Goal: Information Seeking & Learning: Learn about a topic

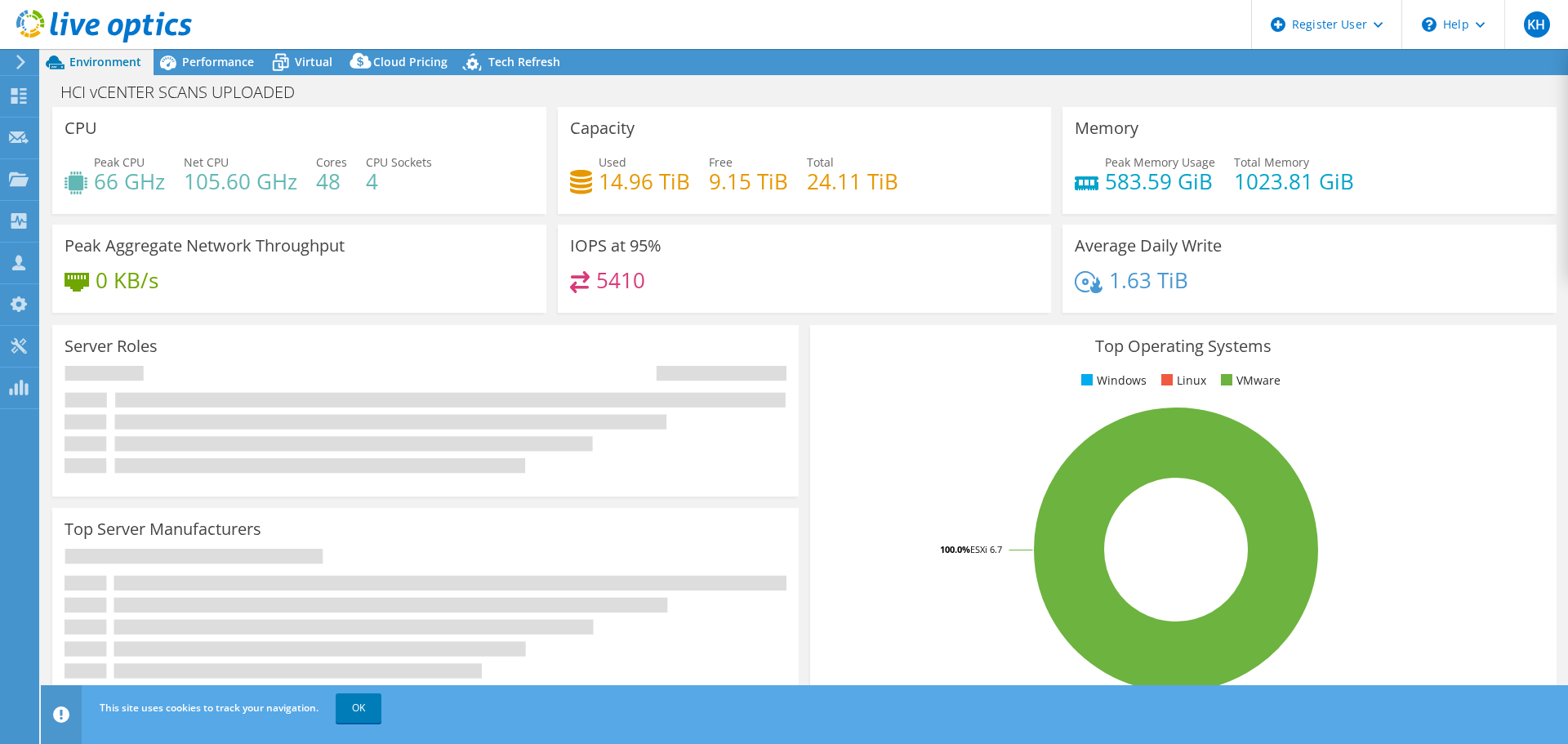
select select "USD"
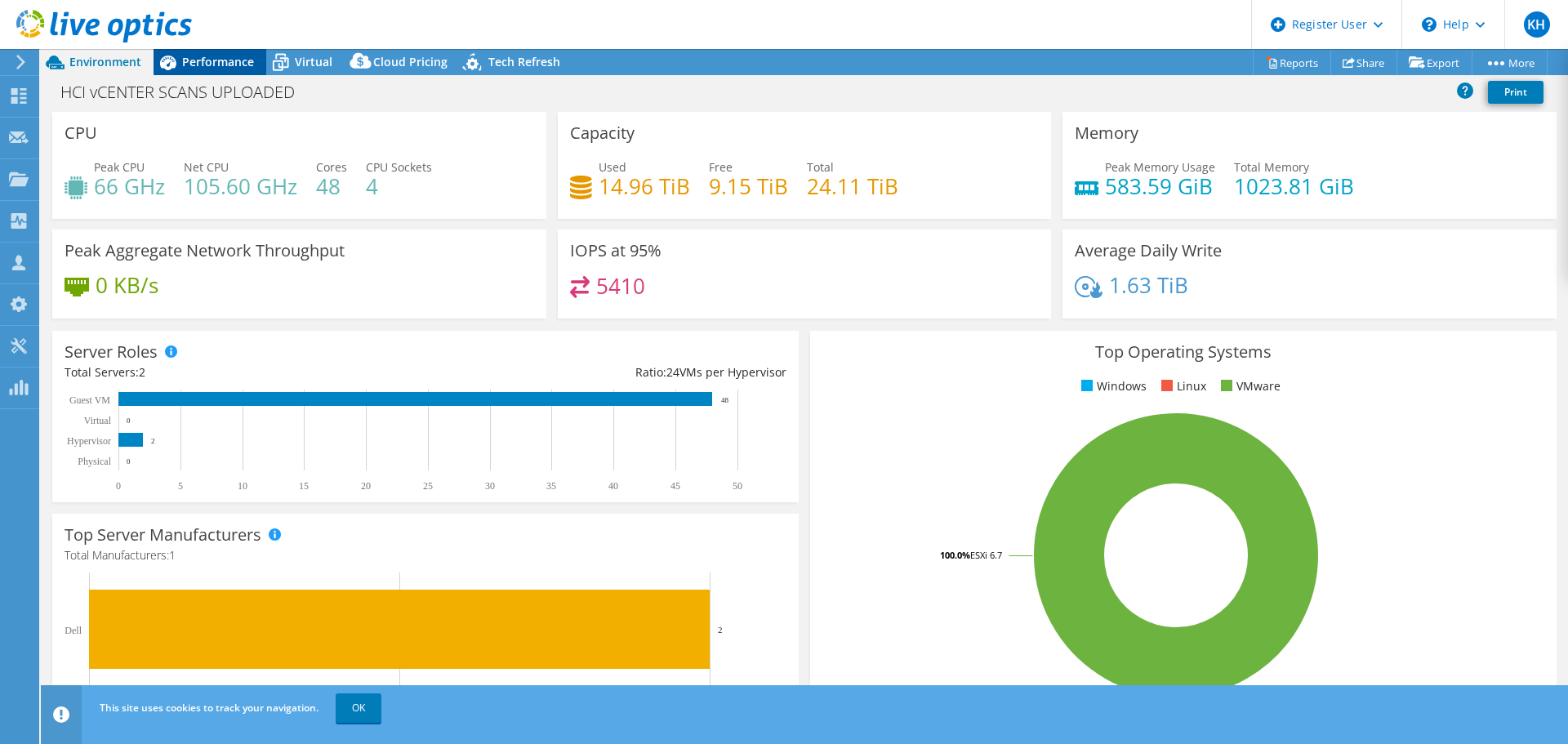
click at [204, 71] on div "Performance" at bounding box center [209, 61] width 113 height 26
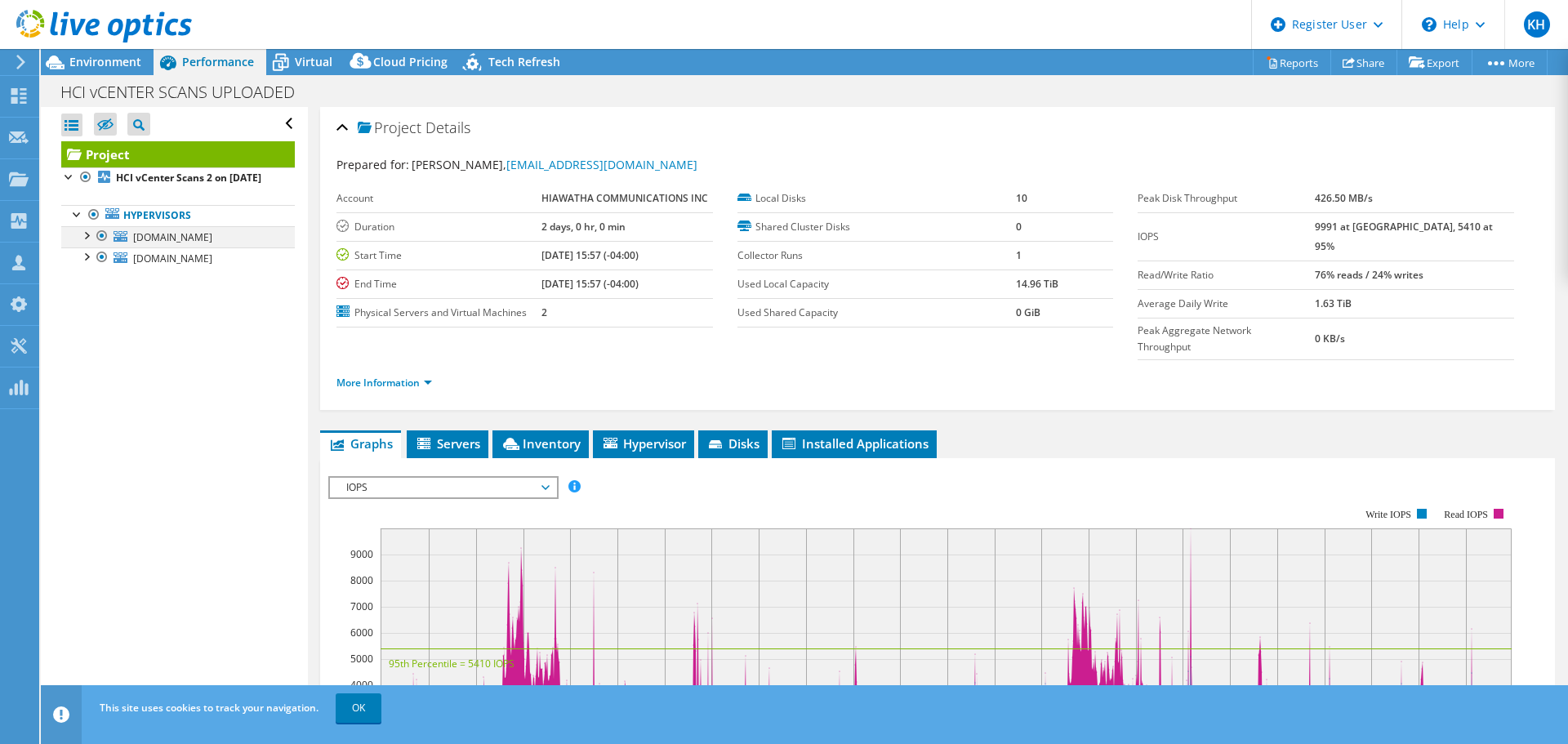
click at [78, 243] on div at bounding box center [86, 235] width 17 height 17
click at [540, 435] on li "Inventory" at bounding box center [540, 444] width 96 height 28
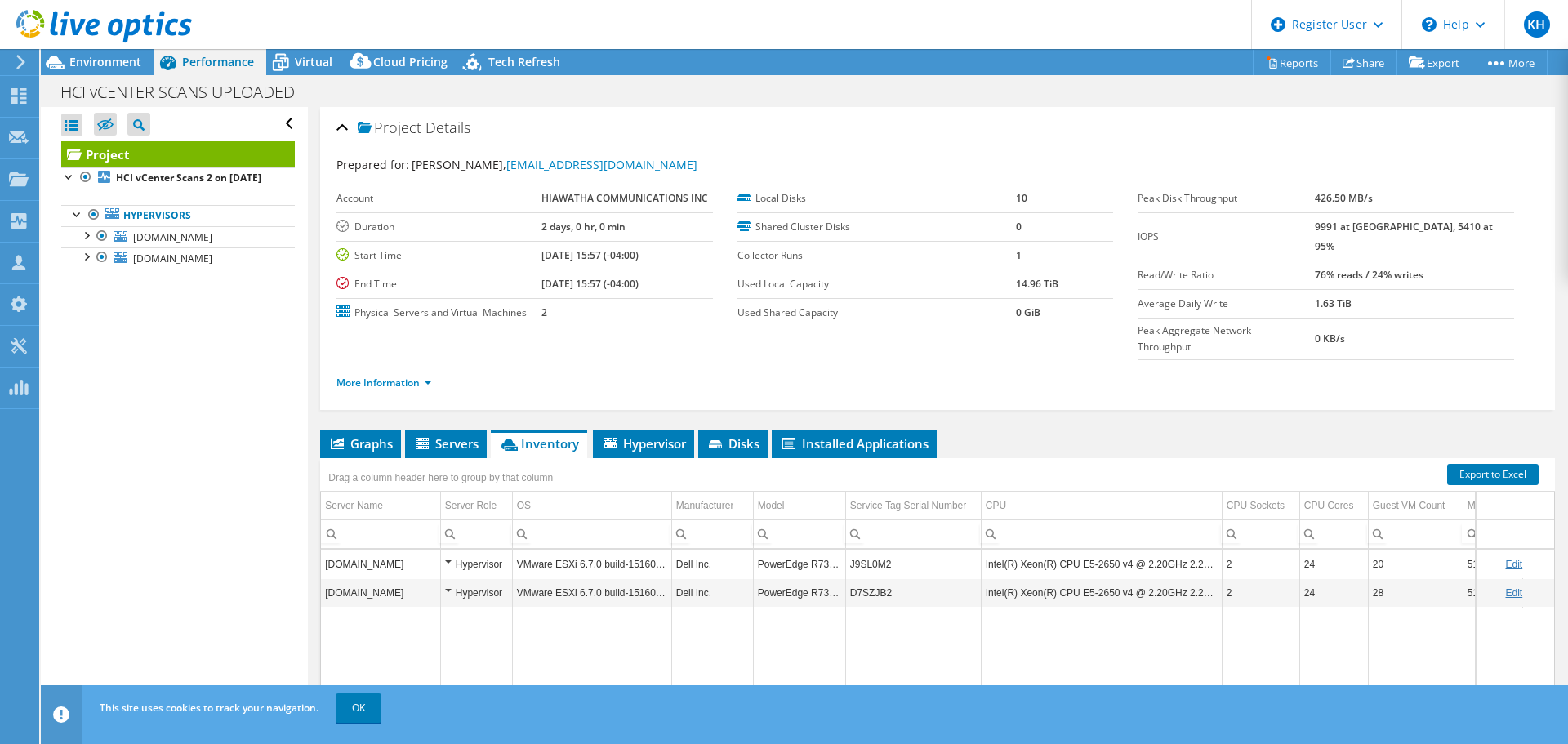
scroll to position [133, 0]
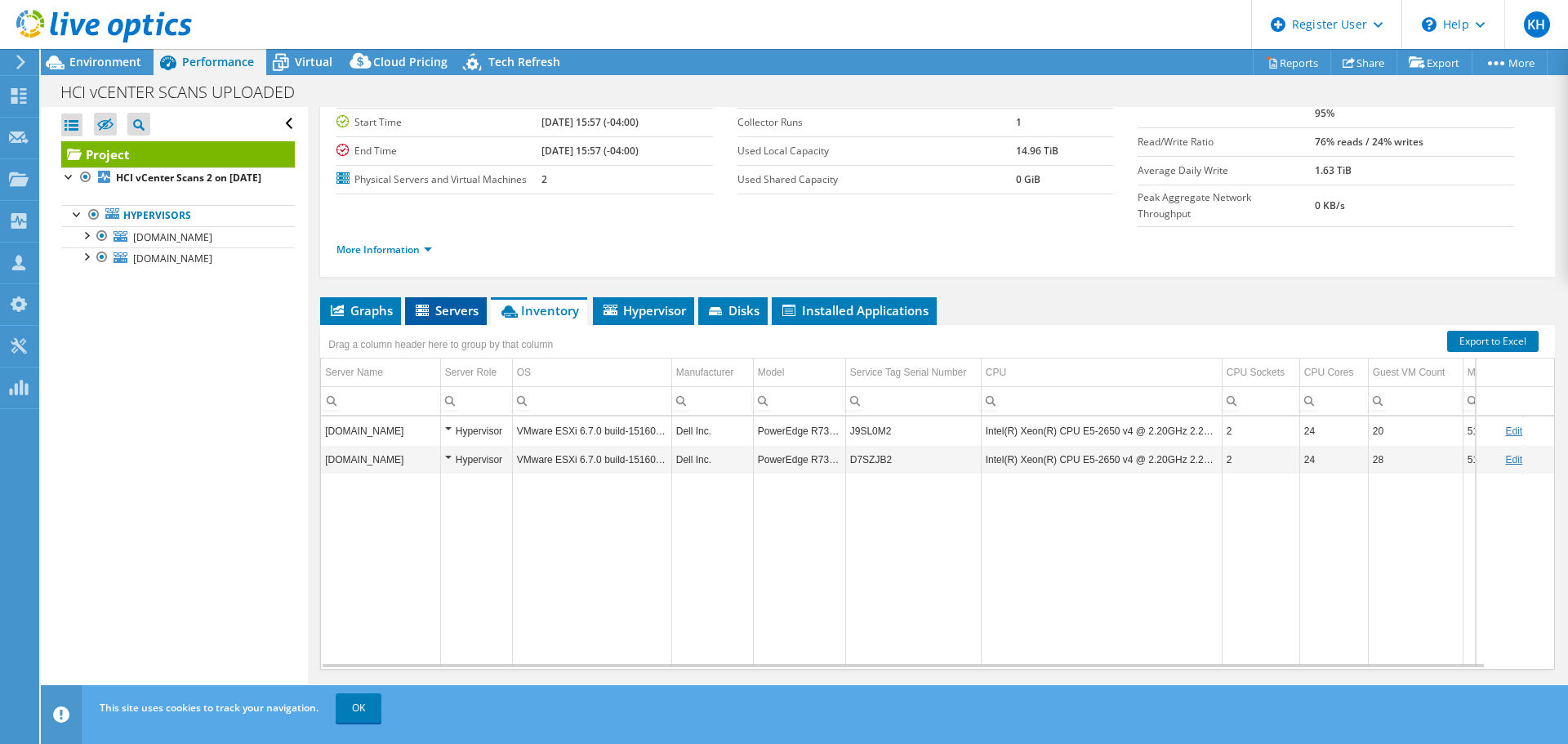
click at [444, 303] on span "Servers" at bounding box center [446, 311] width 65 height 17
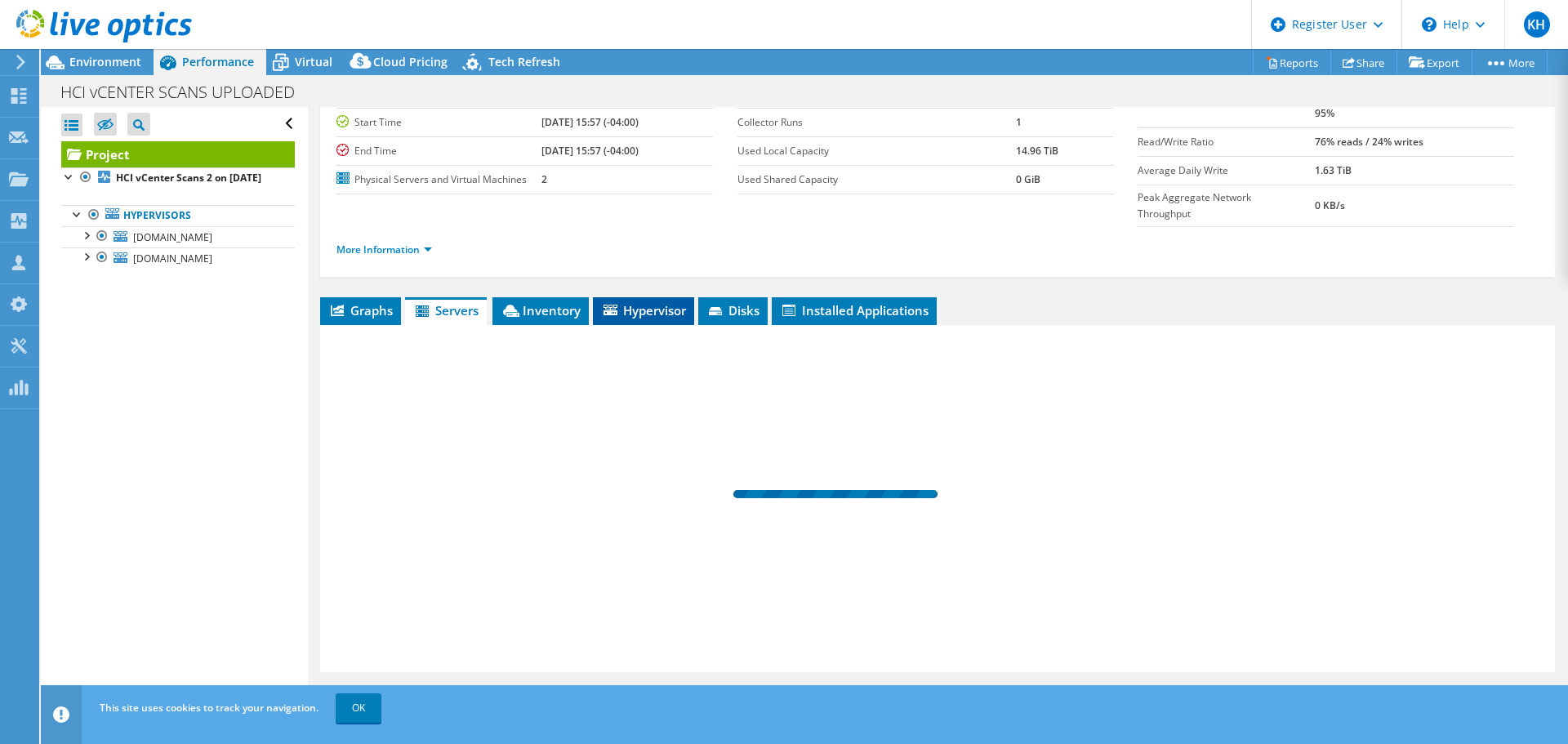
click at [674, 303] on span "Hypervisor" at bounding box center [643, 311] width 85 height 17
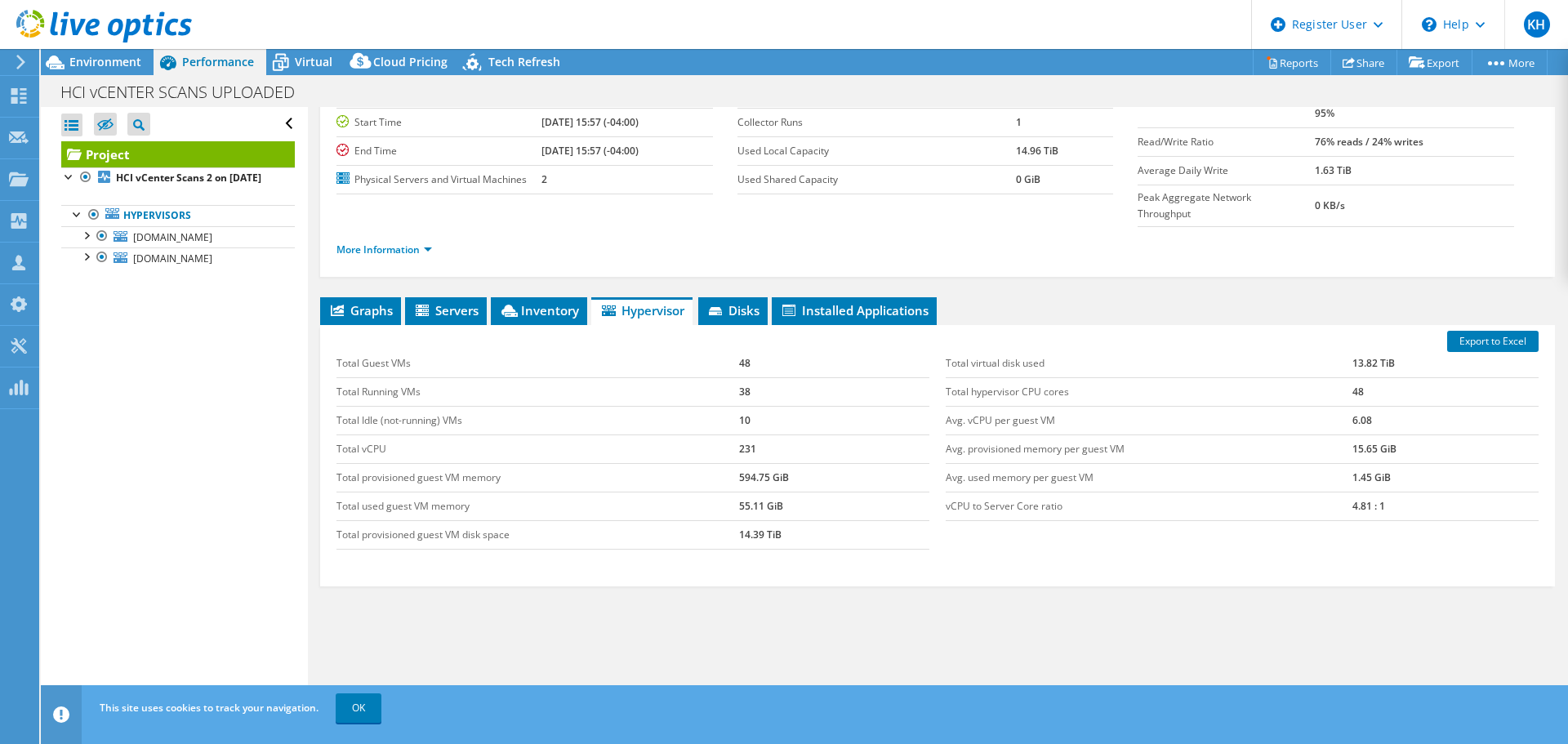
click at [733, 325] on div "Export to Excel Total Guest VMs 48 Total Running VMs 38 Total Idle (not-running…" at bounding box center [937, 455] width 1235 height 261
click at [736, 303] on span "Disks" at bounding box center [733, 311] width 53 height 17
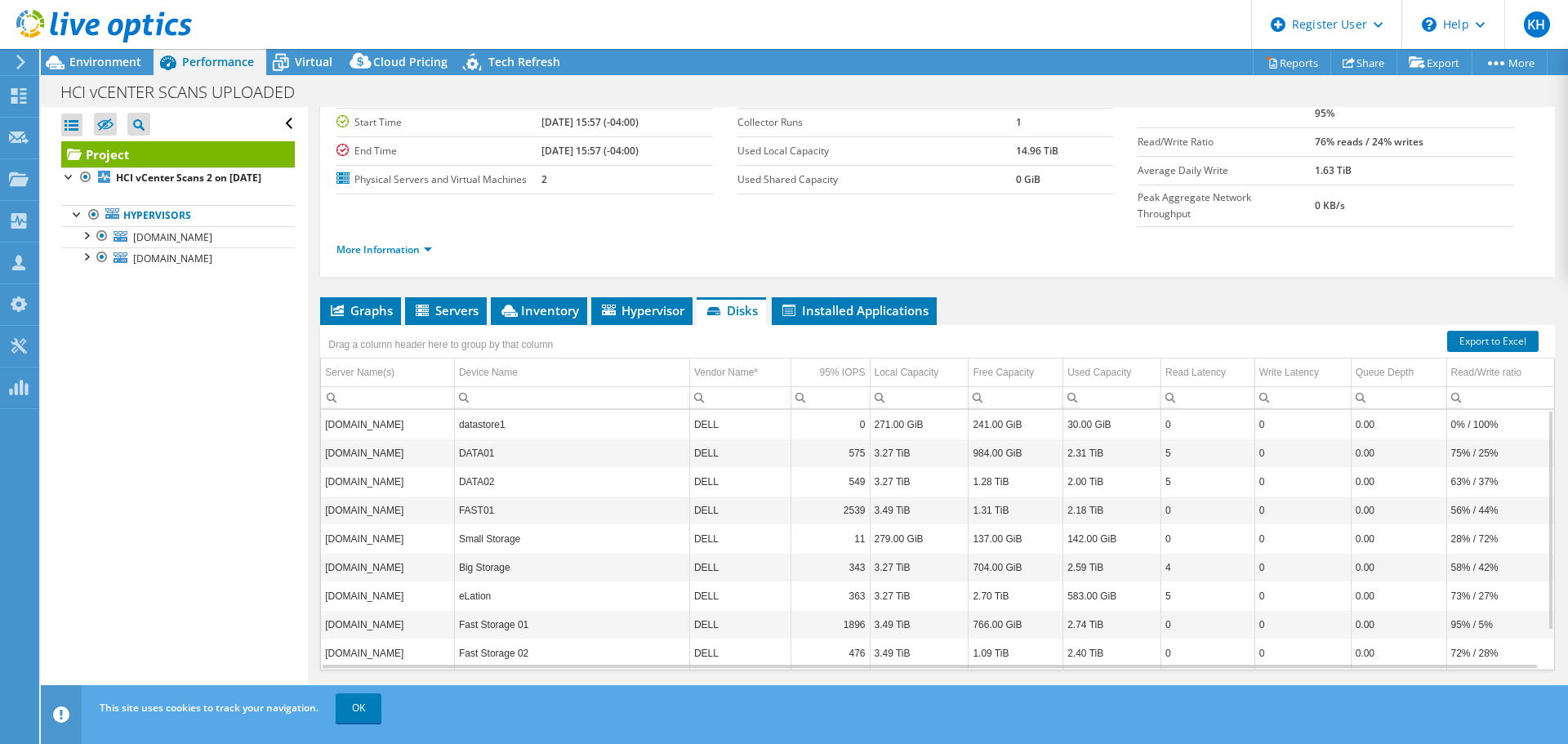
click at [265, 465] on div "Open All Close All Hide Excluded Nodes Project Tree Filter" at bounding box center [174, 410] width 266 height 605
click at [82, 243] on div at bounding box center [86, 235] width 17 height 17
click at [82, 371] on div at bounding box center [86, 363] width 17 height 17
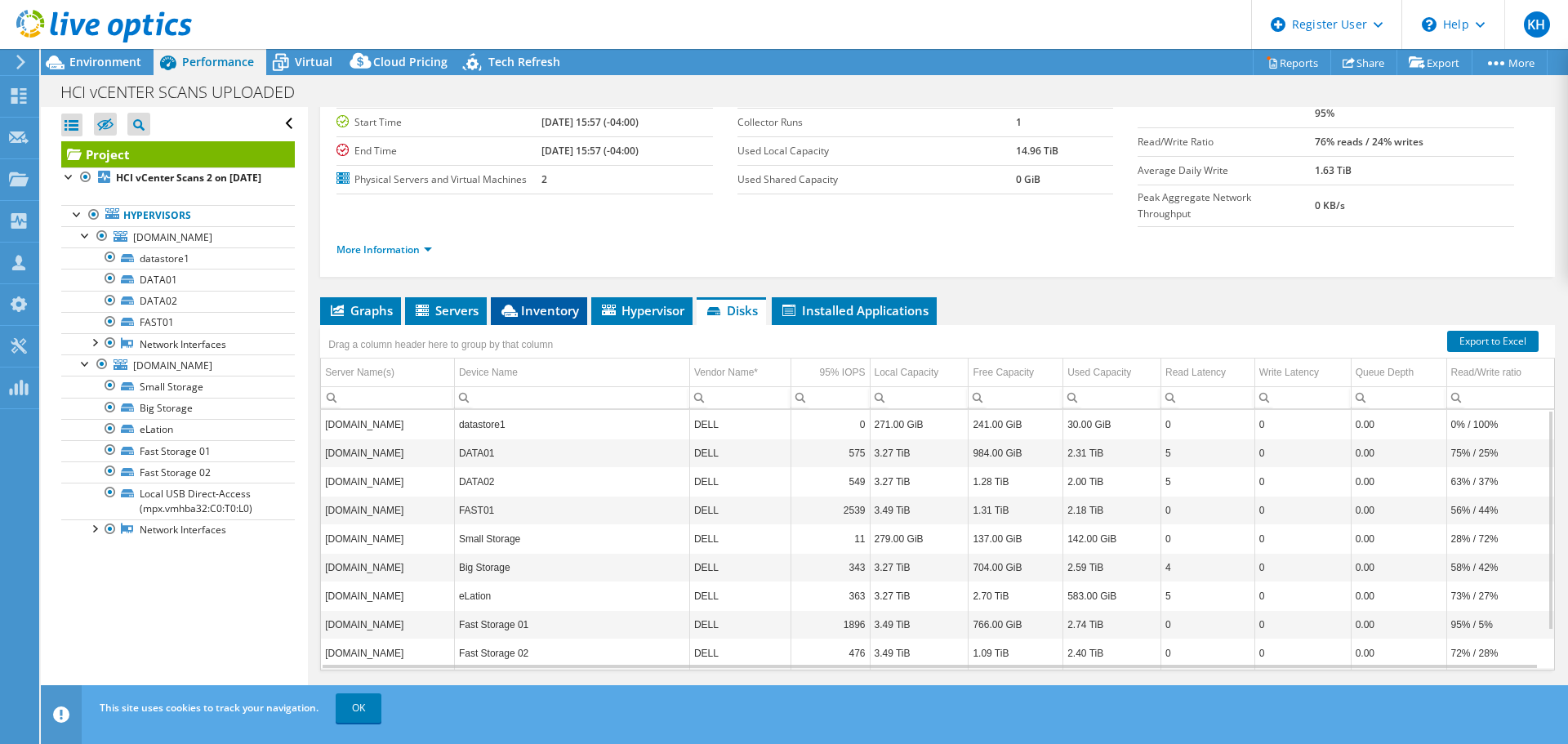
click at [513, 305] on icon at bounding box center [510, 310] width 17 height 12
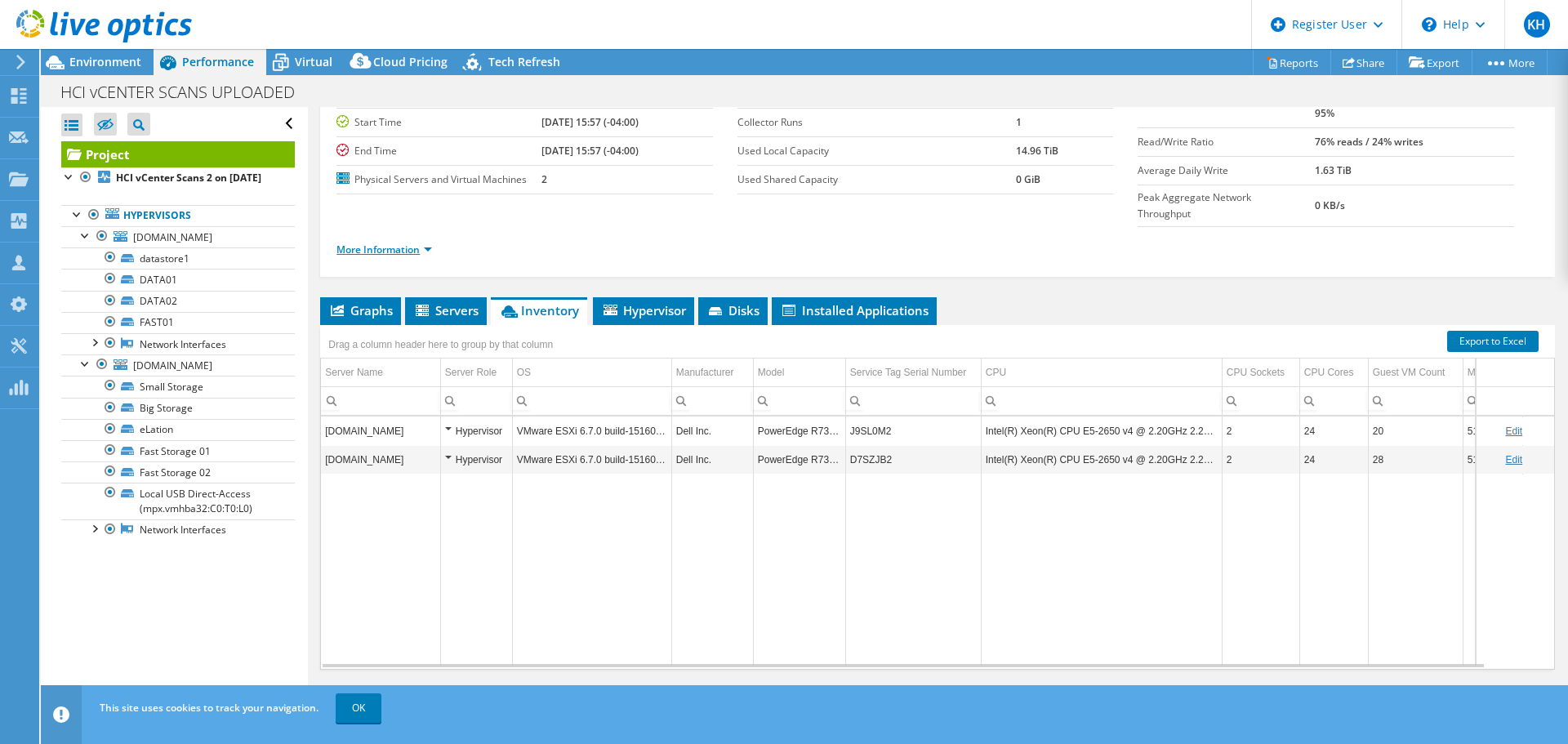
click at [386, 243] on link "More Information" at bounding box center [384, 250] width 95 height 14
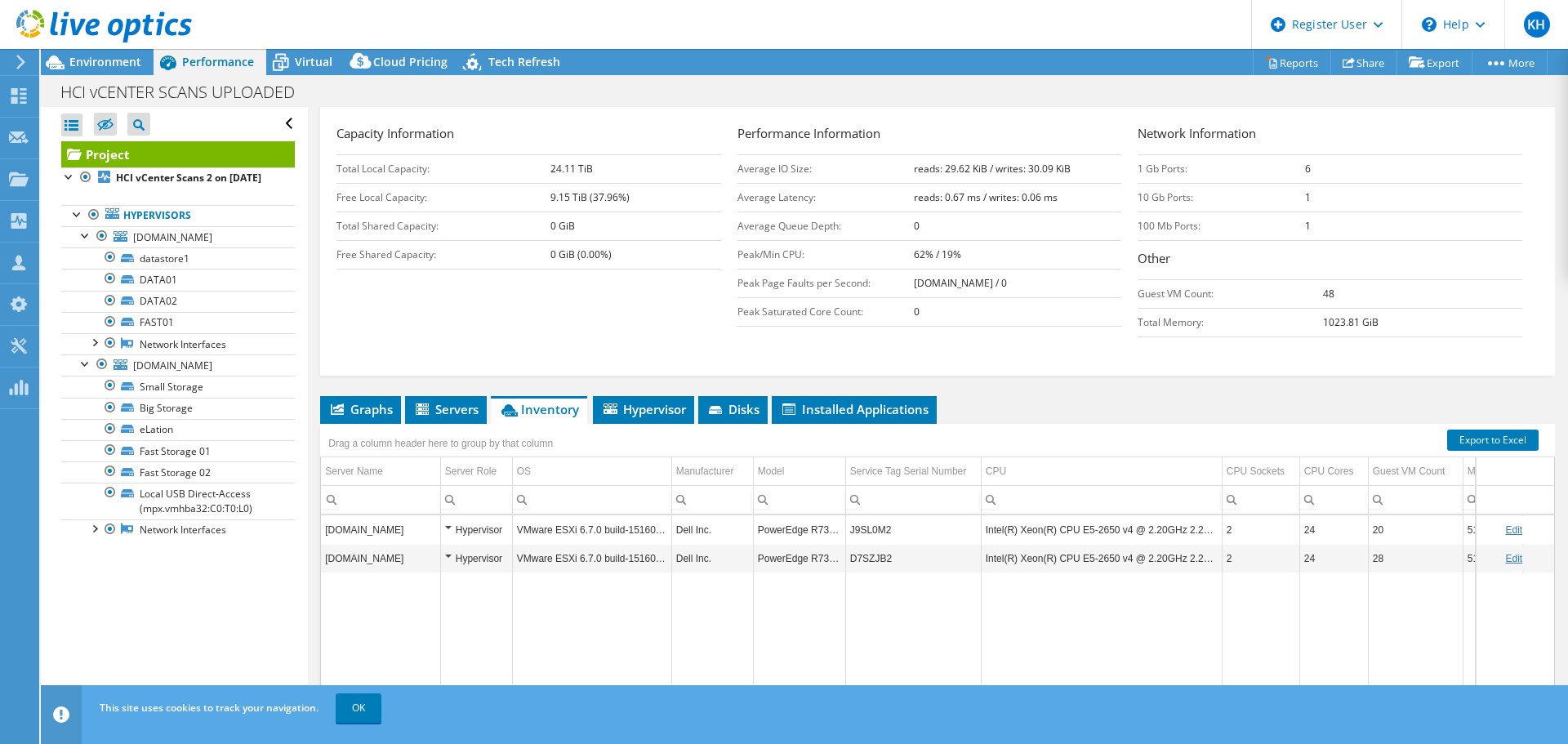
scroll to position [6, 0]
click at [646, 542] on td "VMware ESXi 6.7.0 build-15160138" at bounding box center [591, 554] width 160 height 28
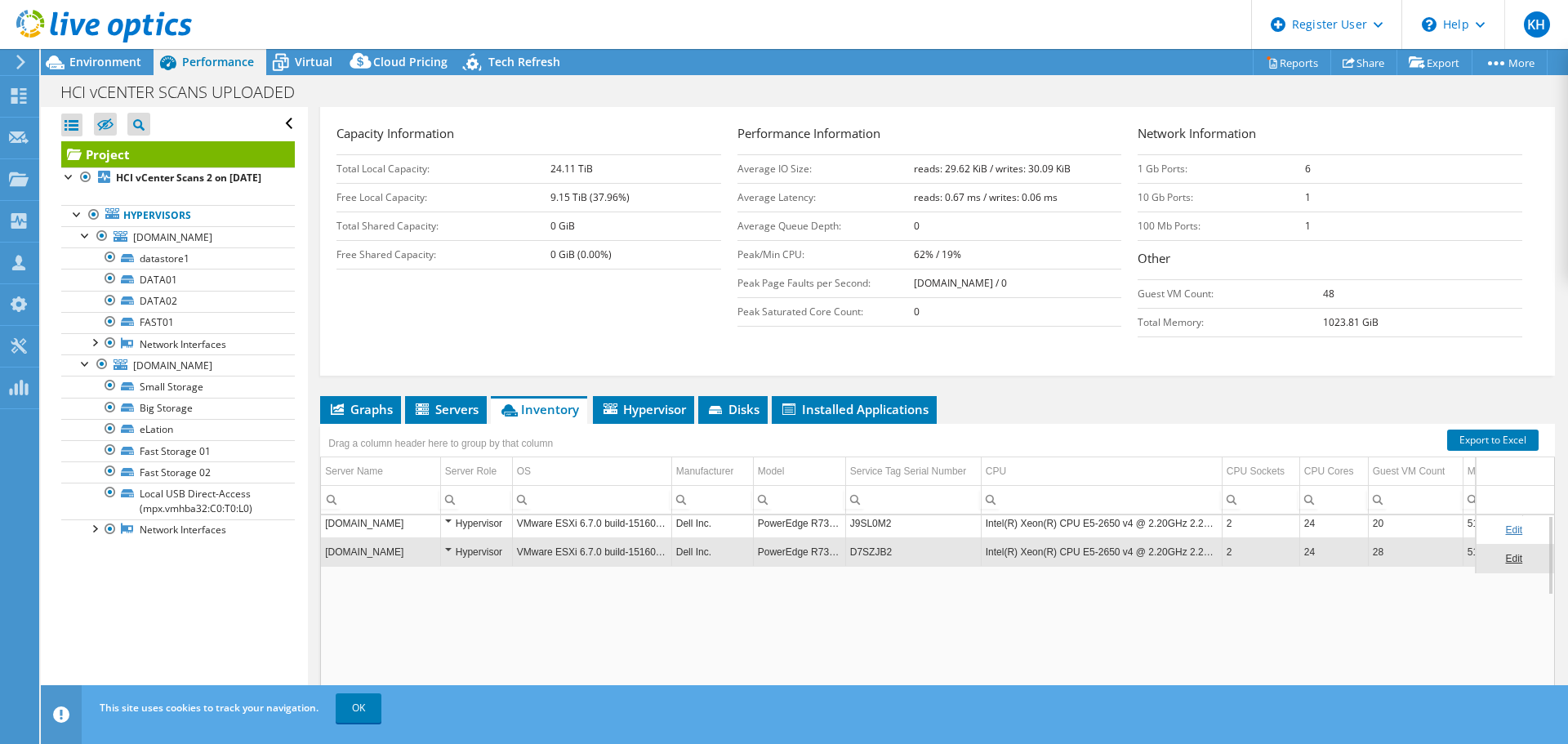
scroll to position [0, 0]
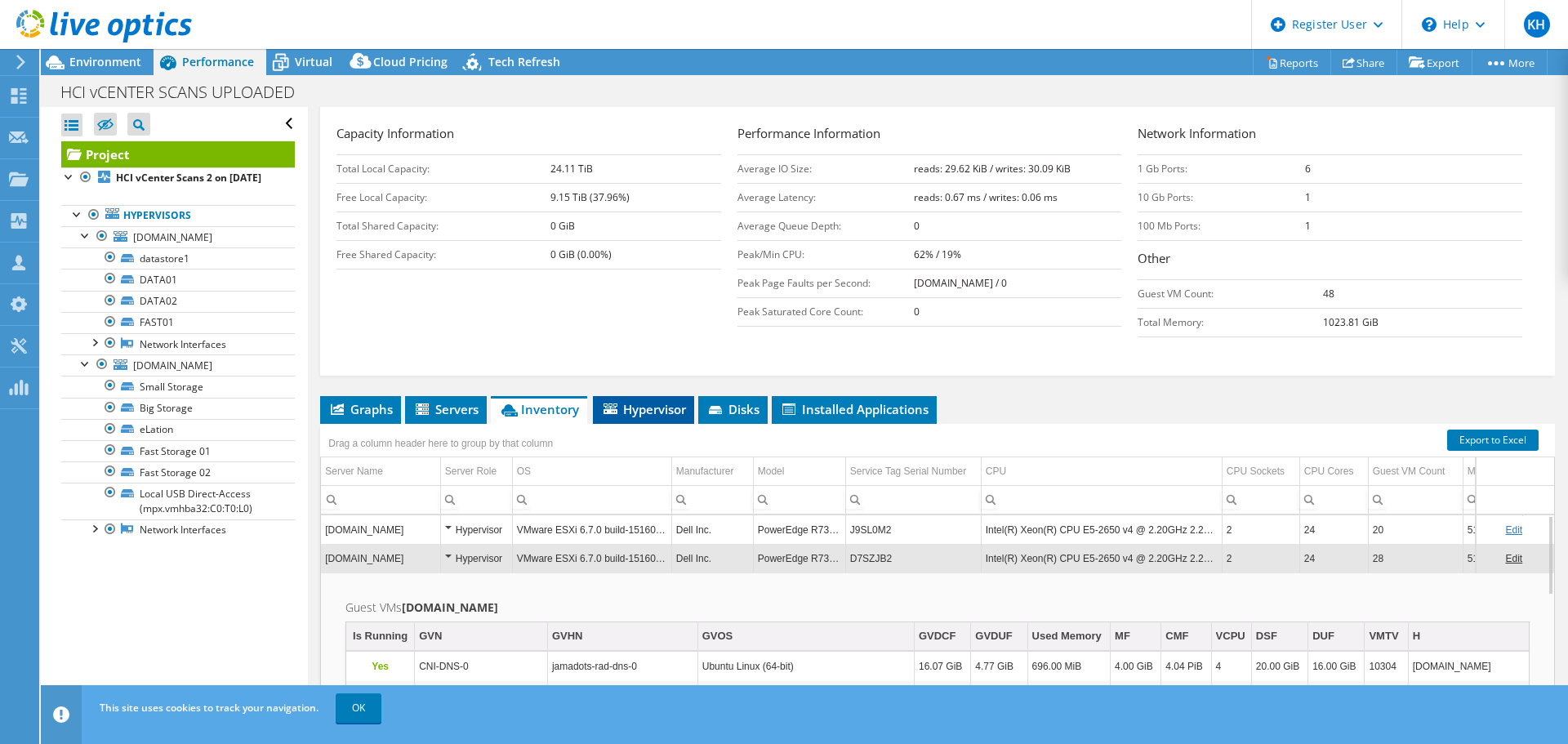
click at [662, 401] on span "Hypervisor" at bounding box center [643, 409] width 85 height 17
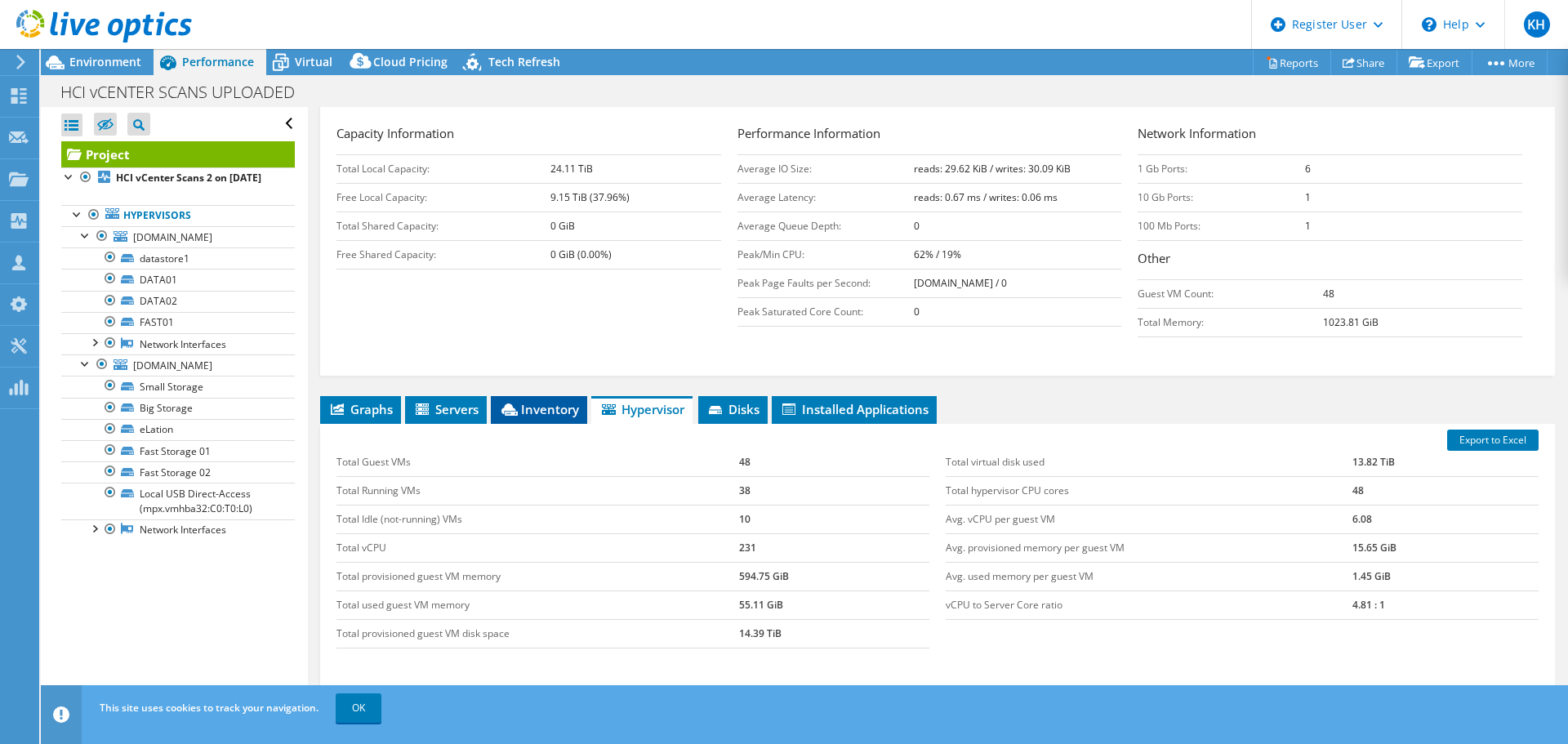
click at [535, 406] on span "Inventory" at bounding box center [538, 409] width 80 height 17
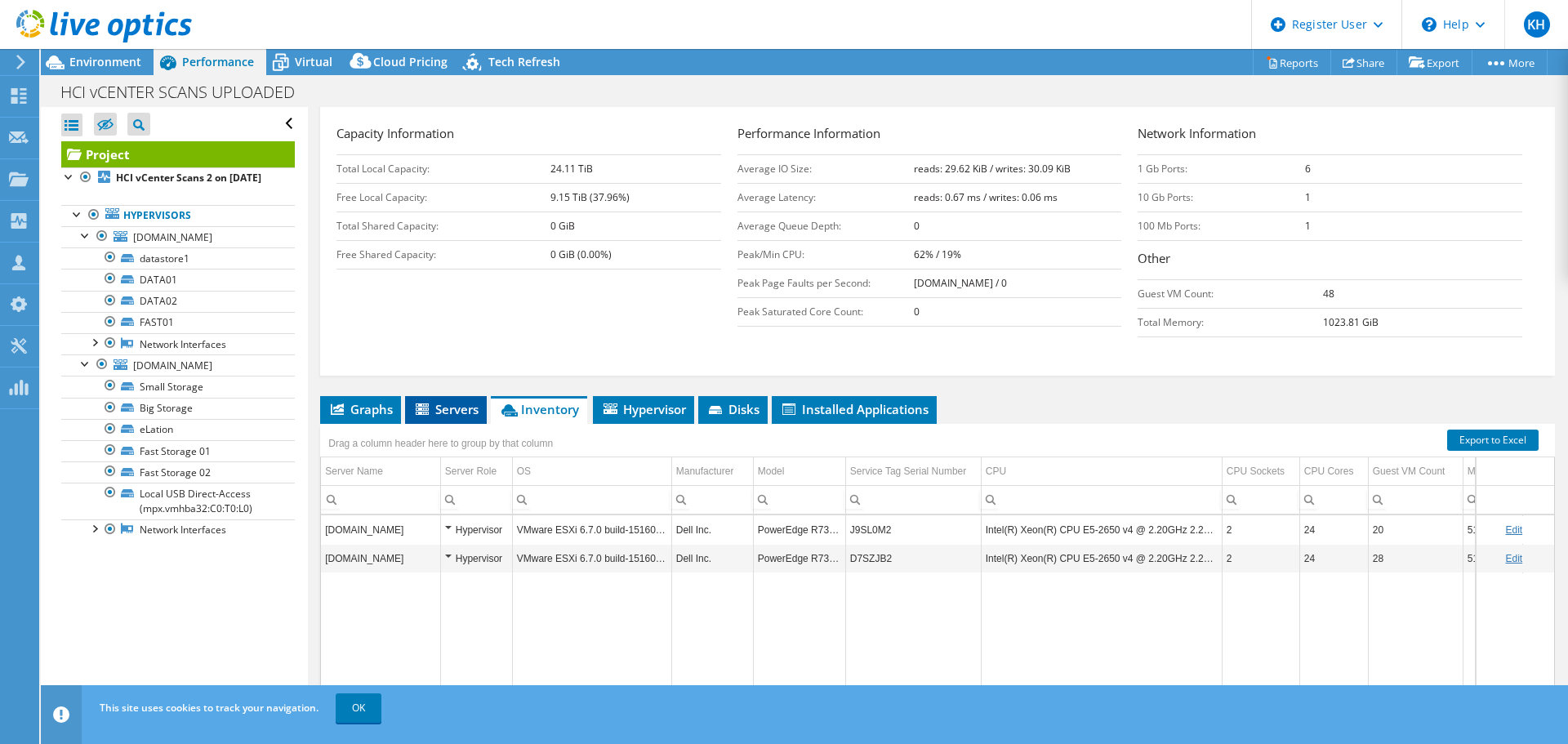
click at [460, 403] on span "Servers" at bounding box center [446, 409] width 65 height 17
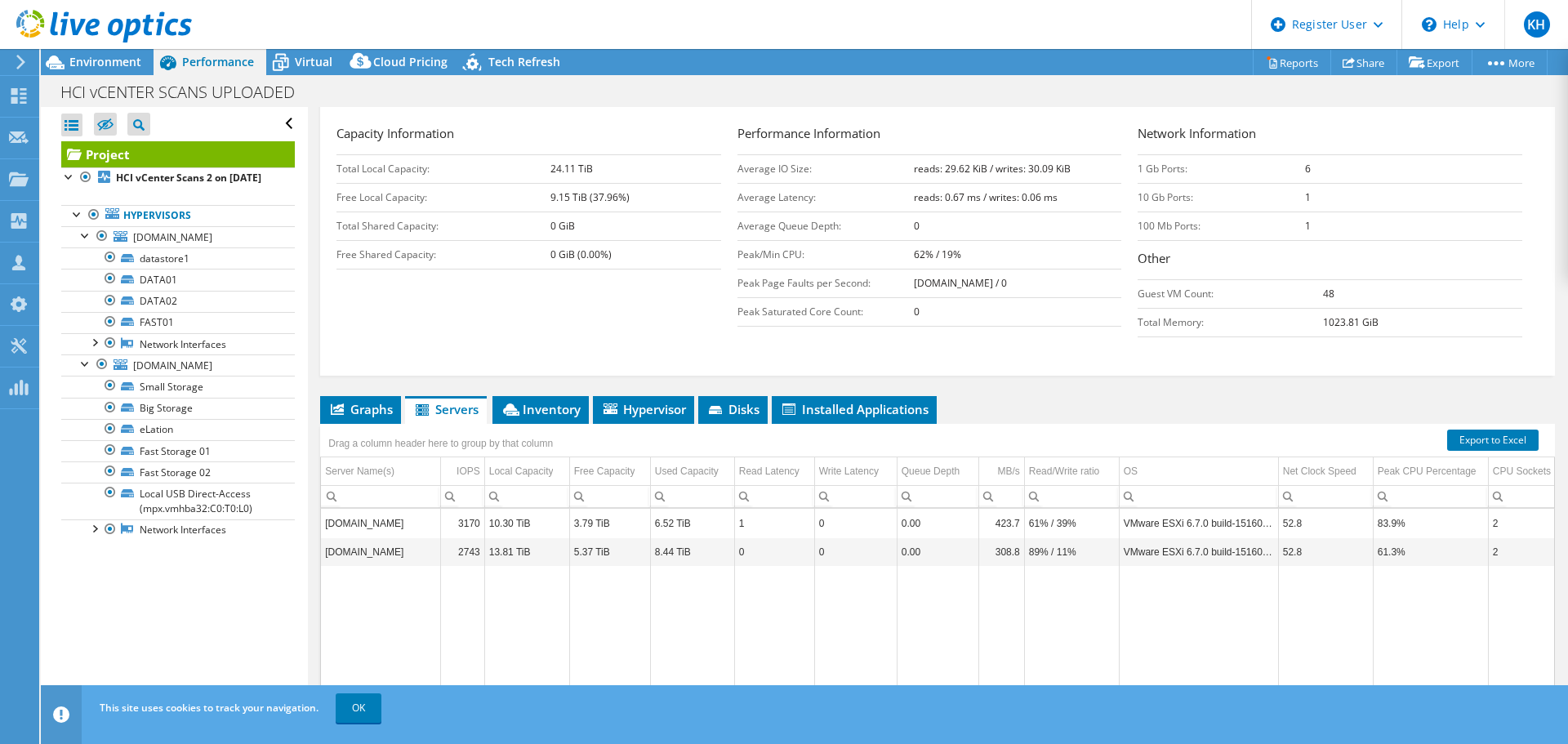
click at [354, 428] on div "Drag a column header here to group by that column" at bounding box center [441, 441] width 233 height 27
click at [378, 401] on span "Graphs" at bounding box center [360, 409] width 64 height 17
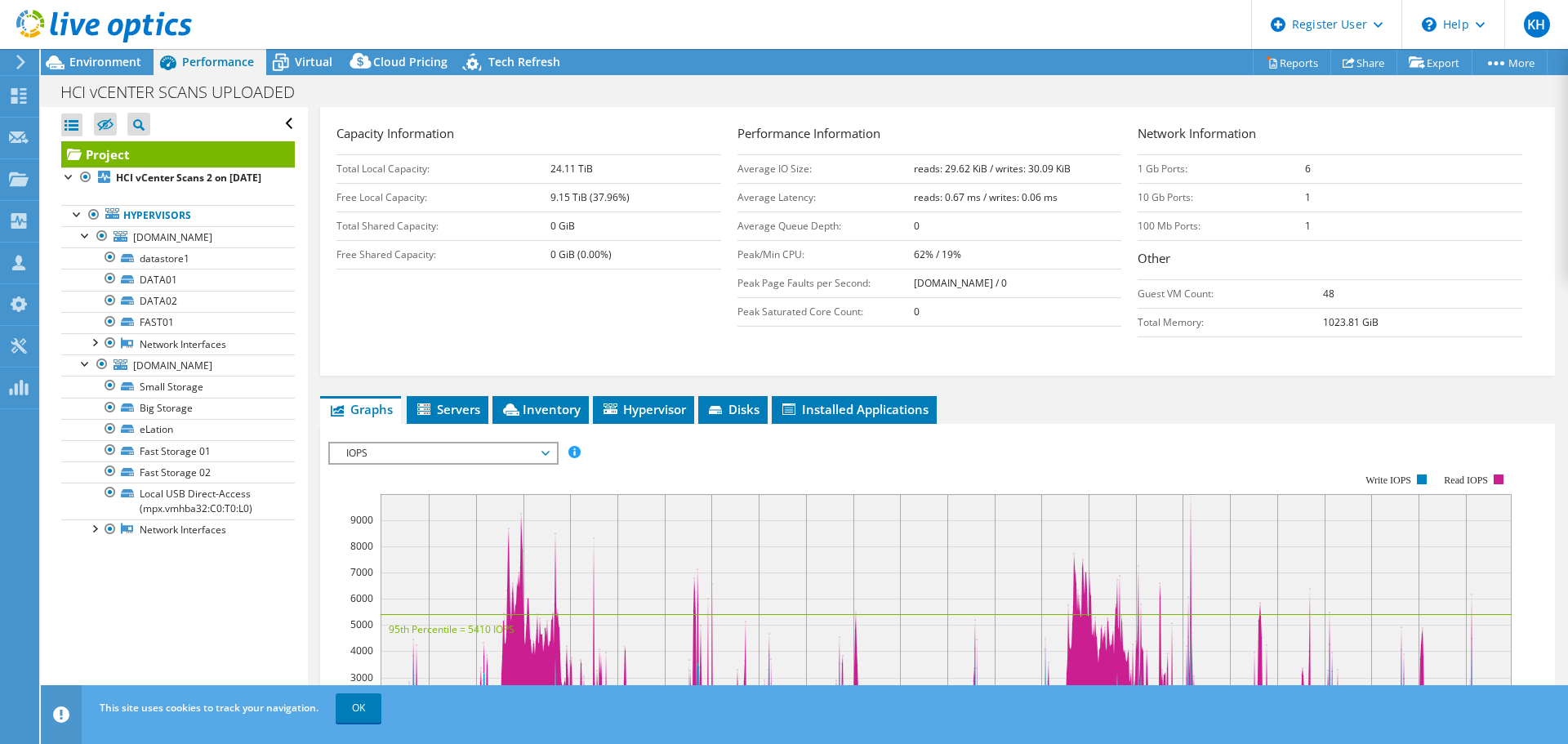
click at [839, 424] on div "IOPS Disk Throughput IO Size Latency Queue Depth CPU Percentage Memory Page Fau…" at bounding box center [937, 712] width 1219 height 576
click at [750, 396] on li "Disks" at bounding box center [733, 410] width 70 height 28
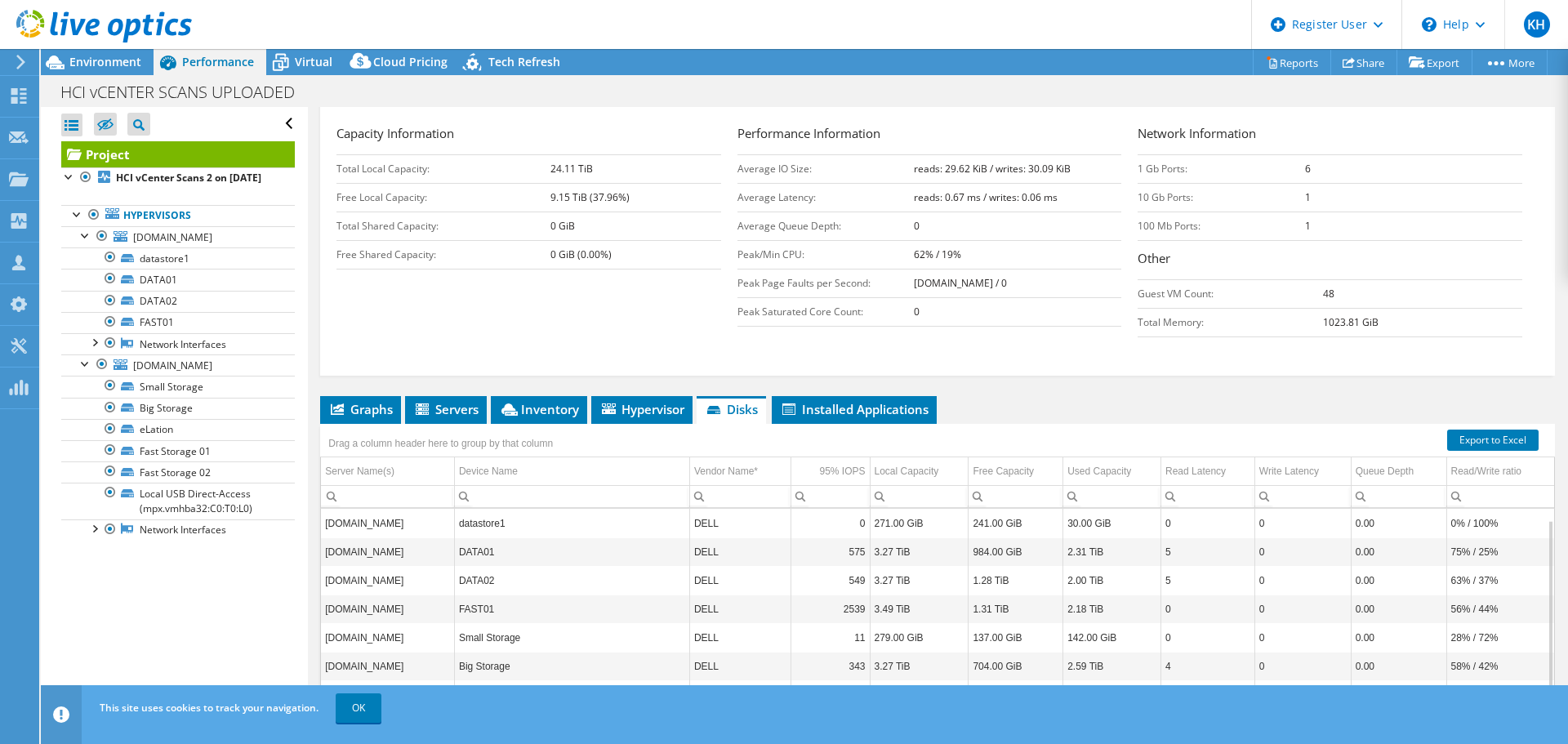
scroll to position [390, 0]
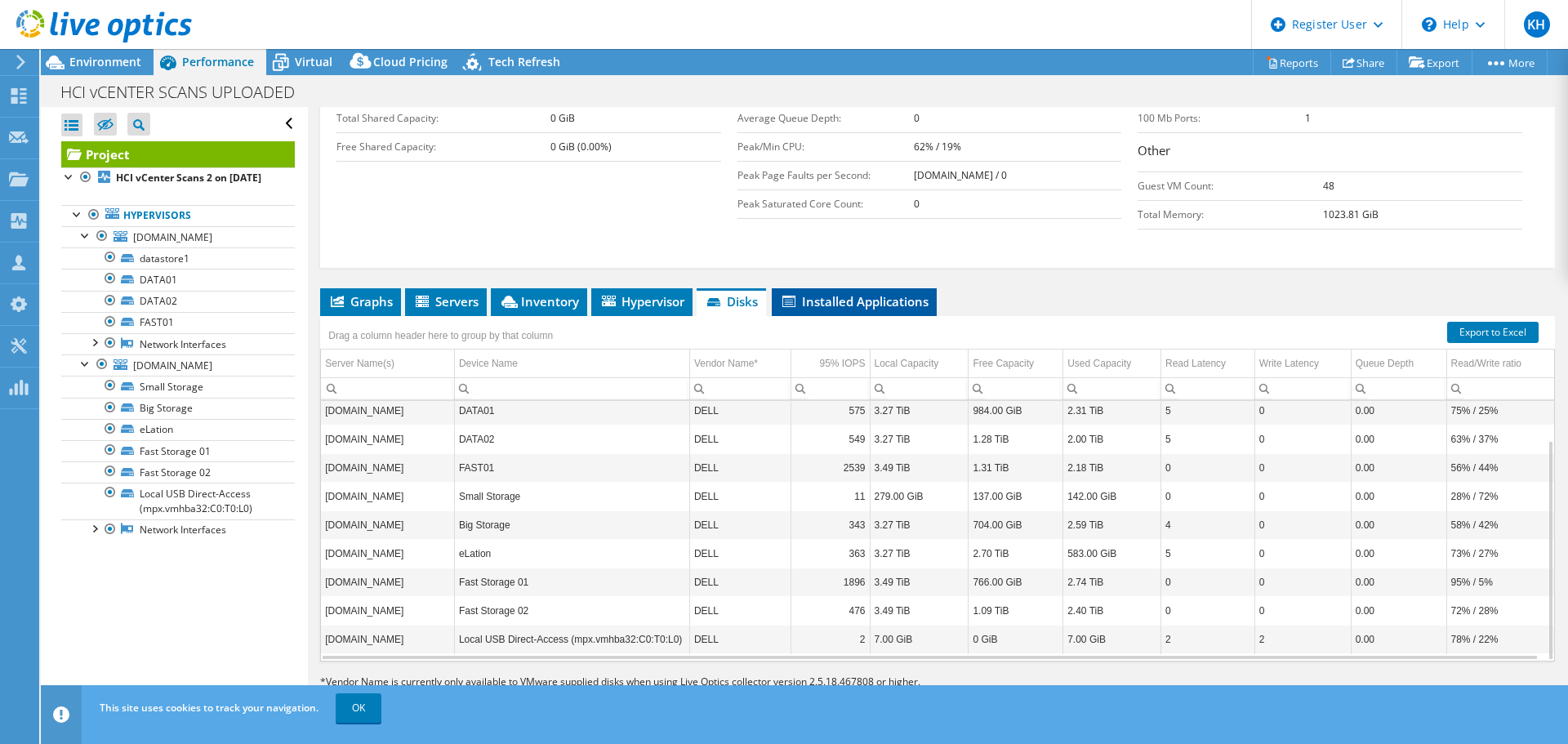
click at [903, 294] on span "Installed Applications" at bounding box center [855, 302] width 149 height 17
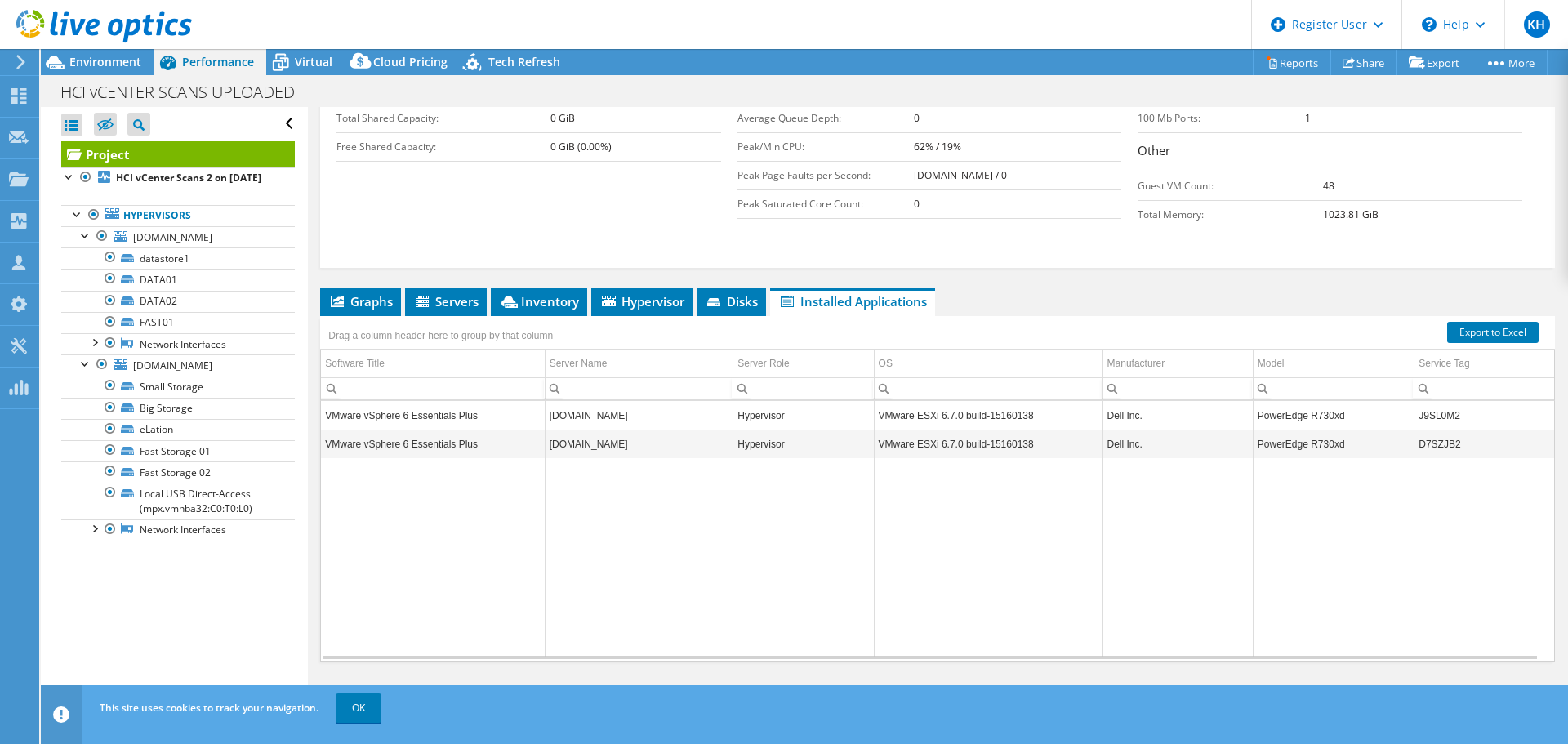
click at [602, 18] on header "KH Dell User [PERSON_NAME] [PERSON_NAME][EMAIL_ADDRESS][PERSON_NAME][DOMAIN_NAM…" at bounding box center [784, 24] width 1568 height 49
click at [435, 303] on li "Servers" at bounding box center [446, 302] width 82 height 28
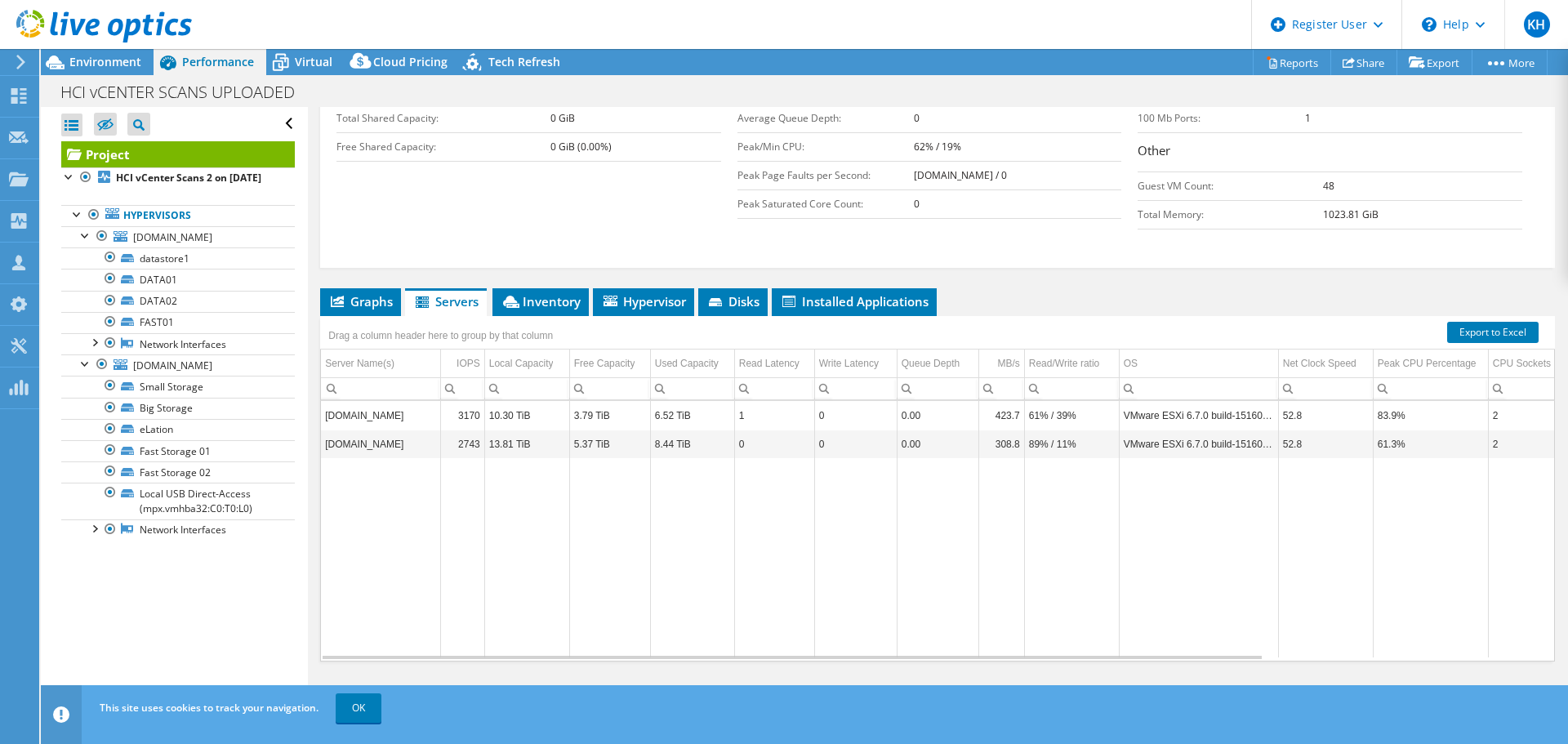
drag, startPoint x: 1132, startPoint y: 444, endPoint x: 1437, endPoint y: 433, distance: 305.2
click at [1231, 650] on div "Data grid" at bounding box center [792, 655] width 939 height 9
click at [1233, 650] on div "Data grid" at bounding box center [792, 655] width 939 height 9
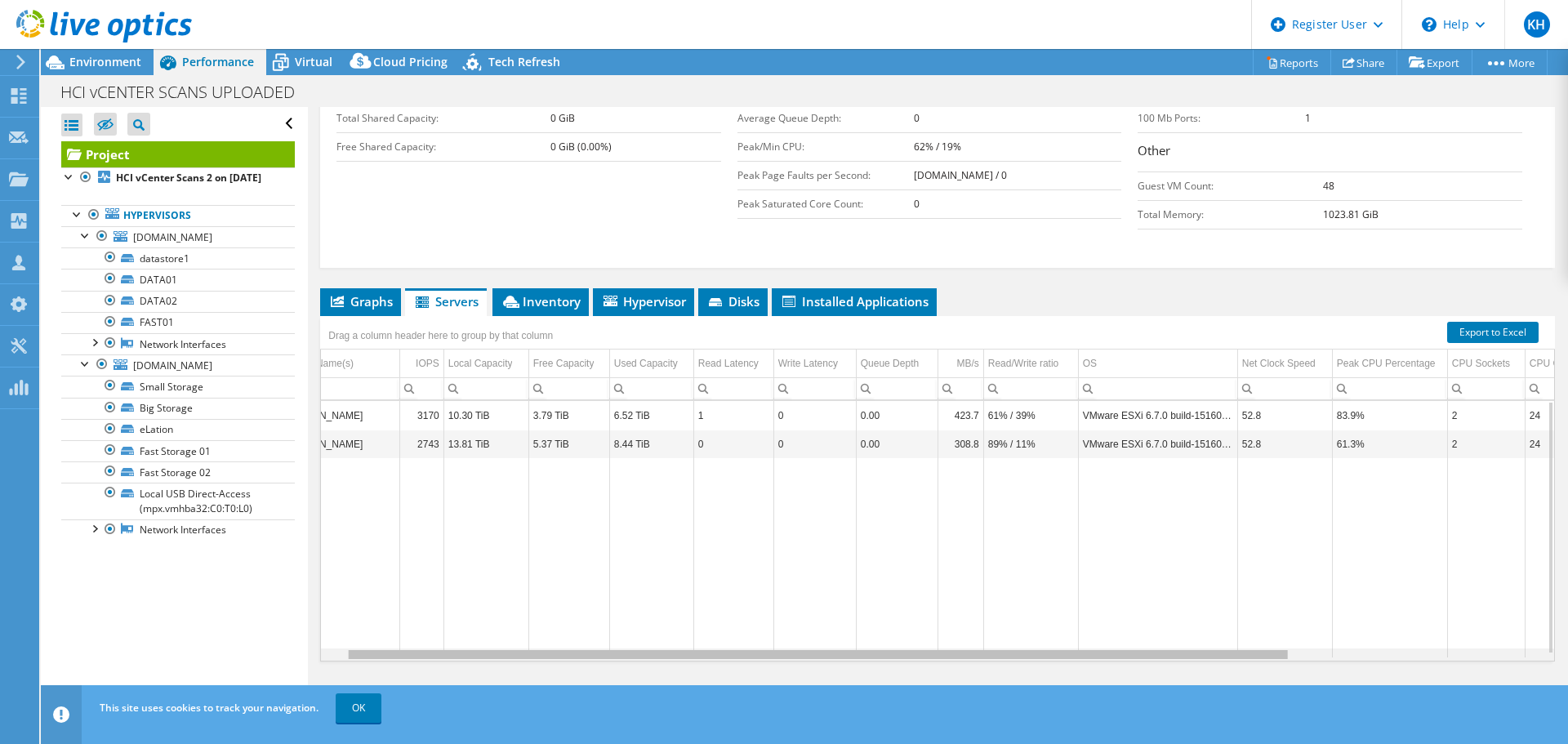
scroll to position [0, 56]
drag, startPoint x: 1225, startPoint y: 644, endPoint x: 1278, endPoint y: 637, distance: 53.5
click at [1278, 637] on body "KH Dell User [PERSON_NAME] [PERSON_NAME][EMAIL_ADDRESS][PERSON_NAME][DOMAIN_NAM…" at bounding box center [784, 372] width 1568 height 744
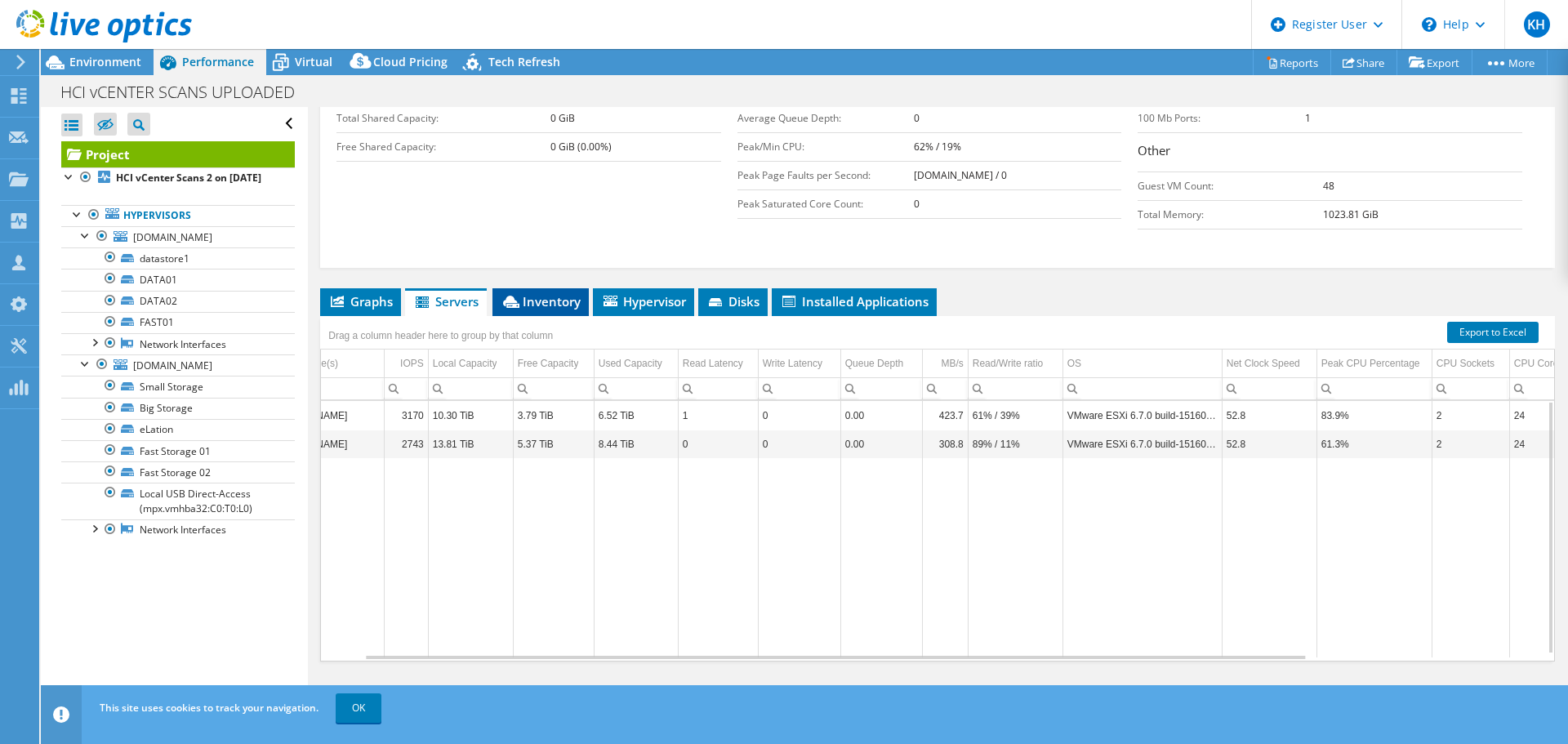
click at [558, 303] on li "Inventory" at bounding box center [540, 302] width 96 height 28
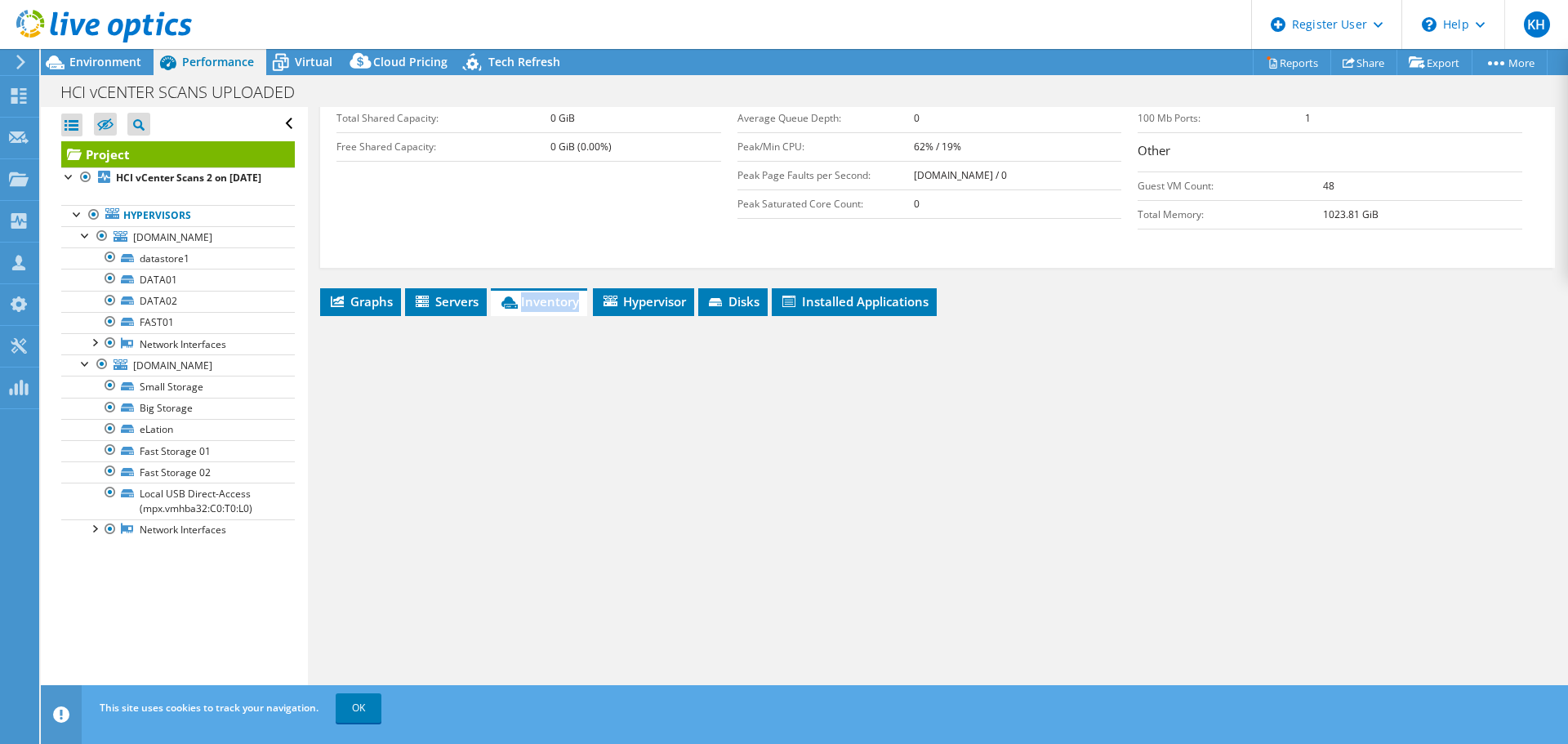
click at [558, 303] on li "Inventory" at bounding box center [538, 302] width 96 height 28
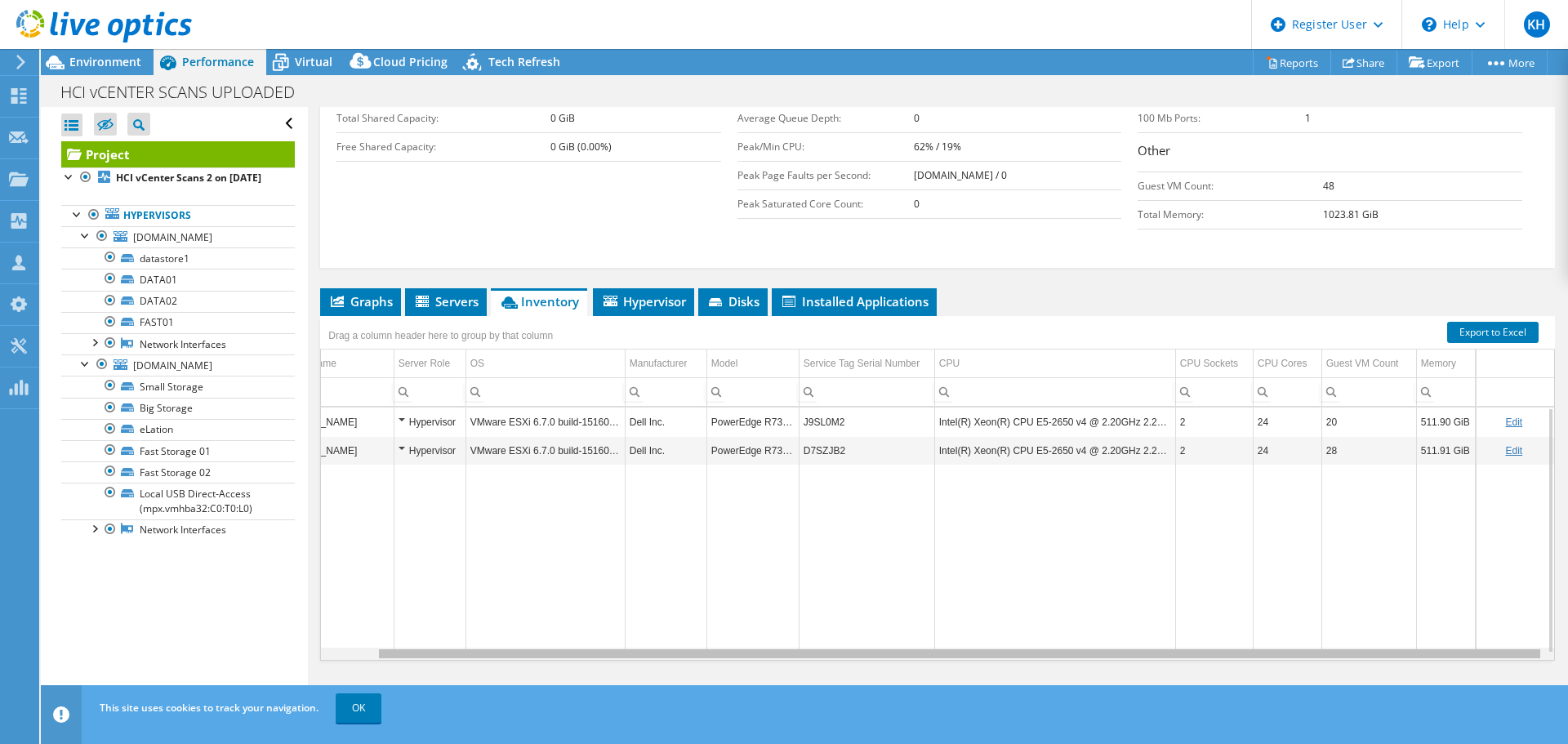
scroll to position [0, 59]
drag, startPoint x: 1095, startPoint y: 646, endPoint x: 1275, endPoint y: 632, distance: 180.5
click at [1275, 632] on body "KH Dell User [PERSON_NAME] [PERSON_NAME][EMAIL_ADDRESS][PERSON_NAME][DOMAIN_NAM…" at bounding box center [784, 372] width 1568 height 744
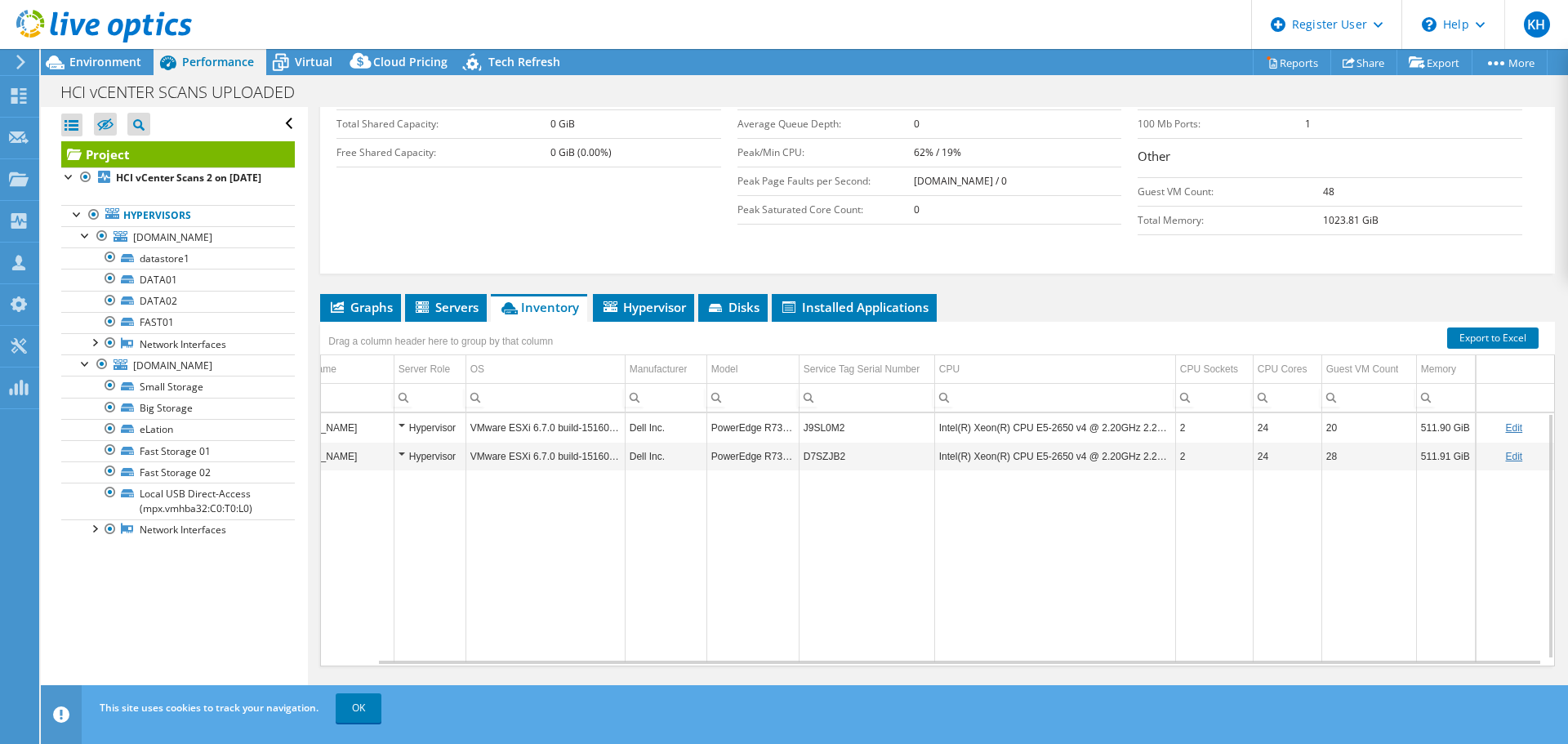
scroll to position [376, 0]
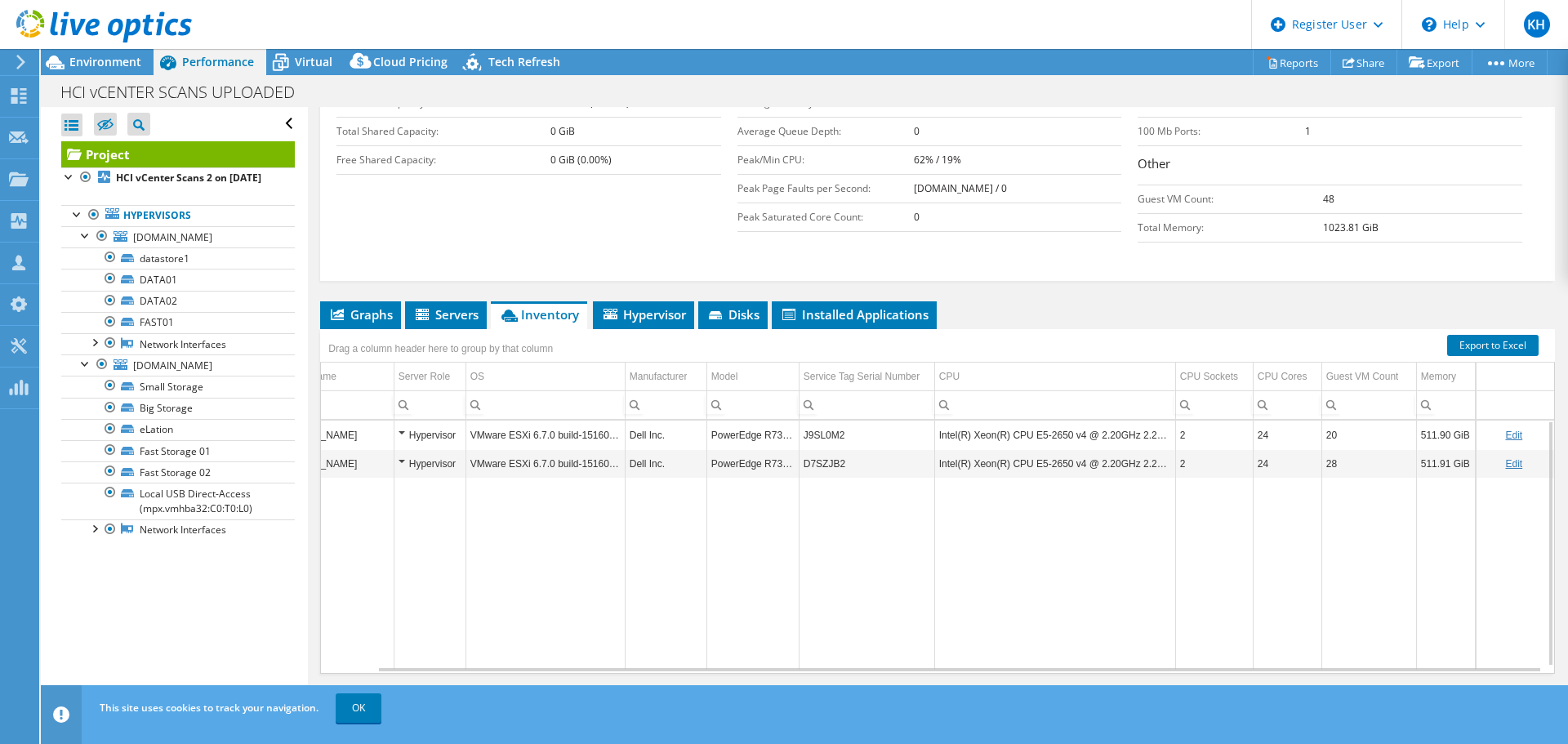
drag, startPoint x: 1316, startPoint y: 494, endPoint x: 1078, endPoint y: 466, distance: 239.6
click at [447, 307] on span "Servers" at bounding box center [446, 316] width 65 height 17
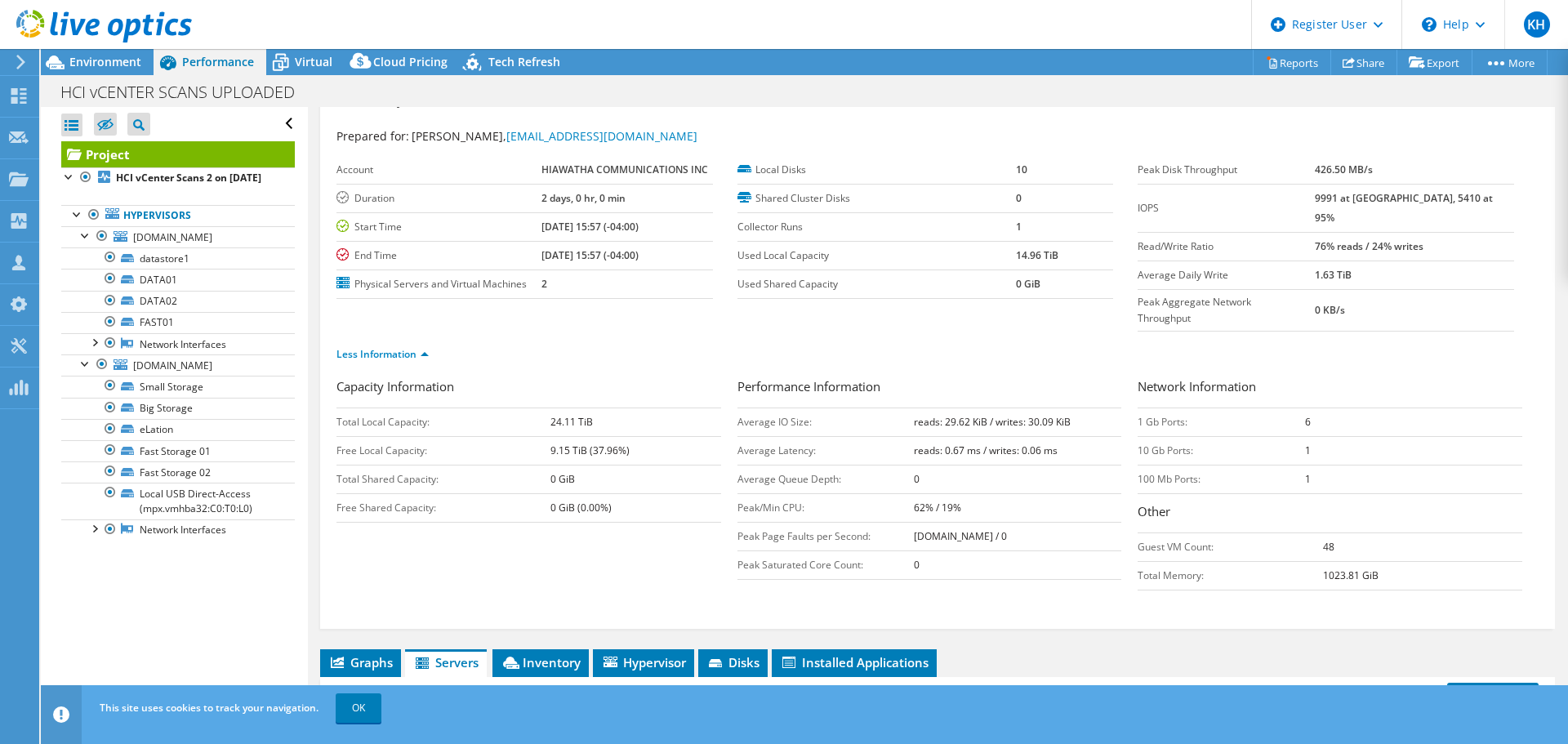
scroll to position [0, 0]
